Goal: Navigation & Orientation: Understand site structure

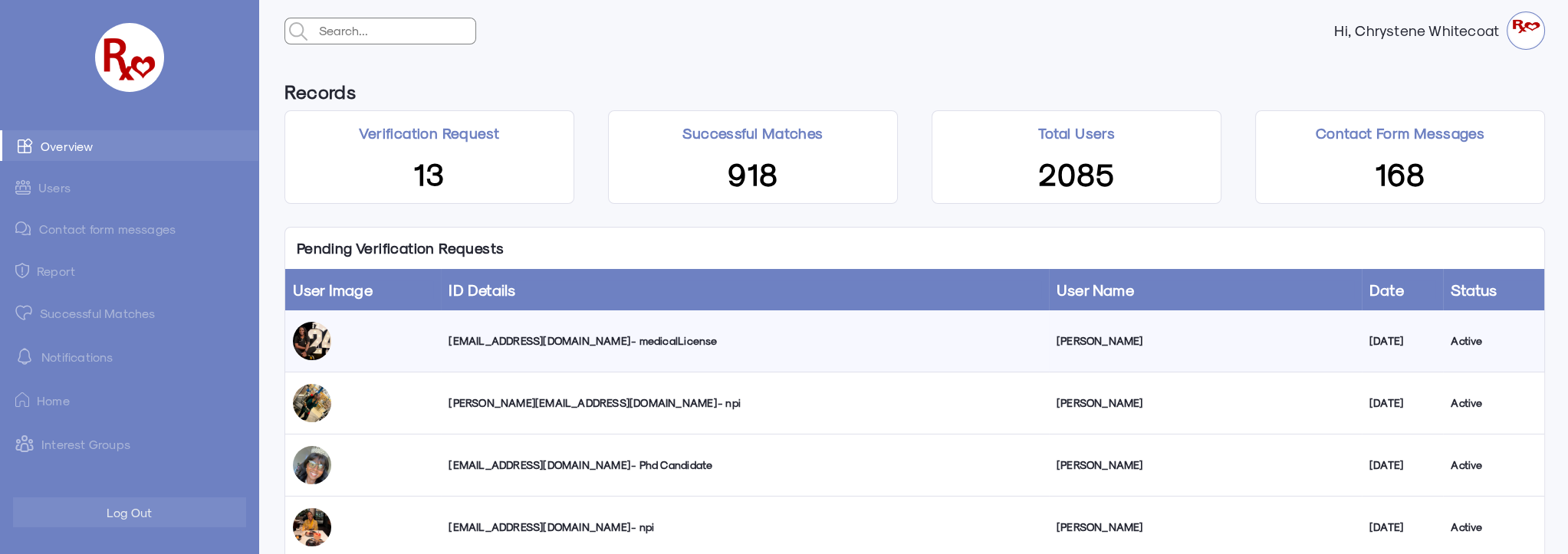
click at [126, 315] on link "Successful Matches" at bounding box center [129, 313] width 258 height 31
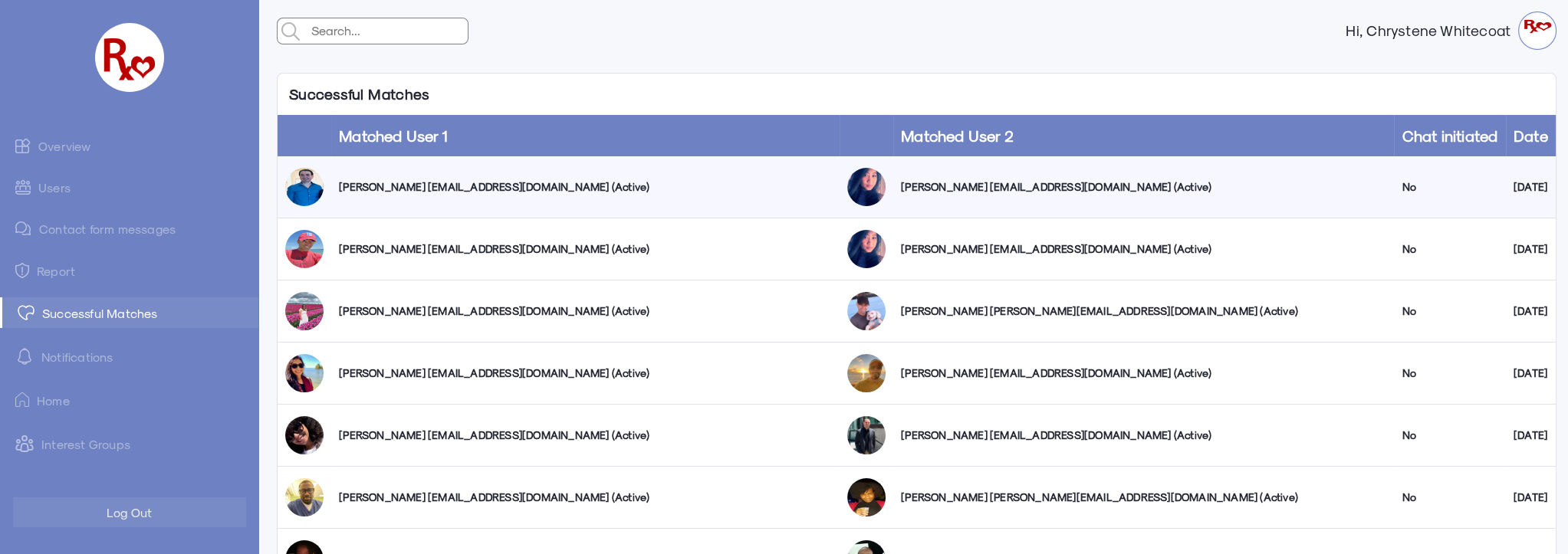
click at [58, 185] on link "Users" at bounding box center [129, 187] width 258 height 30
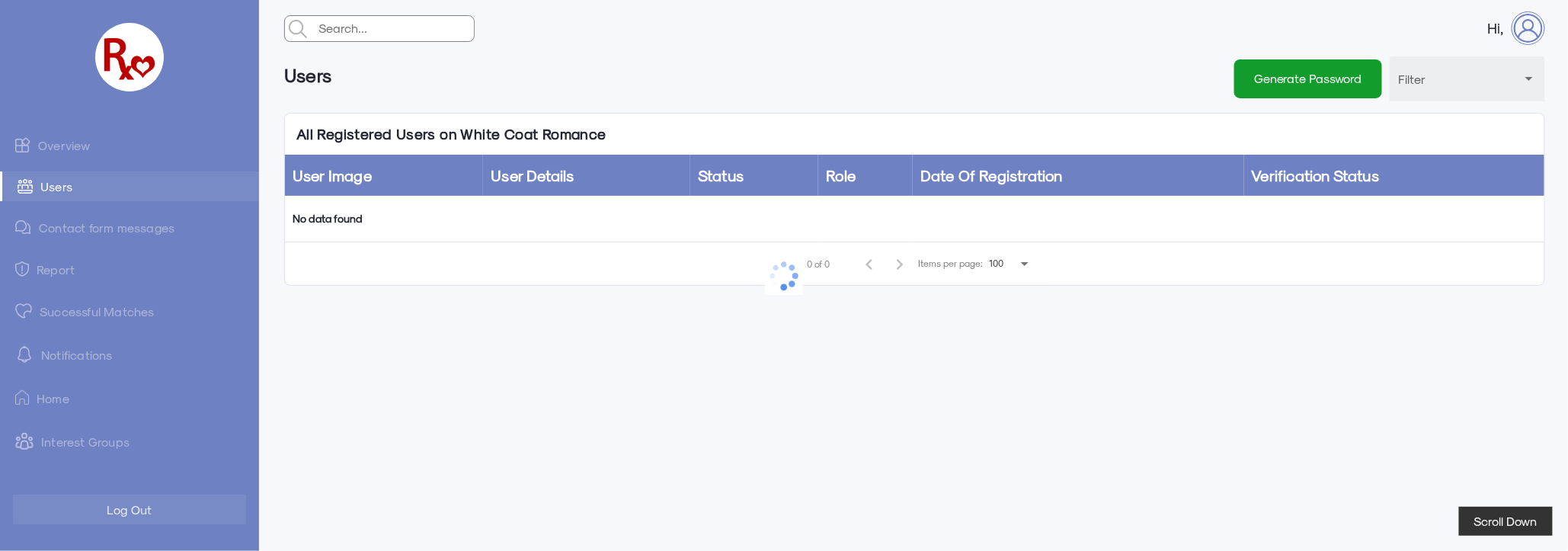
click at [70, 151] on link "Overview" at bounding box center [129, 145] width 259 height 31
